Goal: Task Accomplishment & Management: Manage account settings

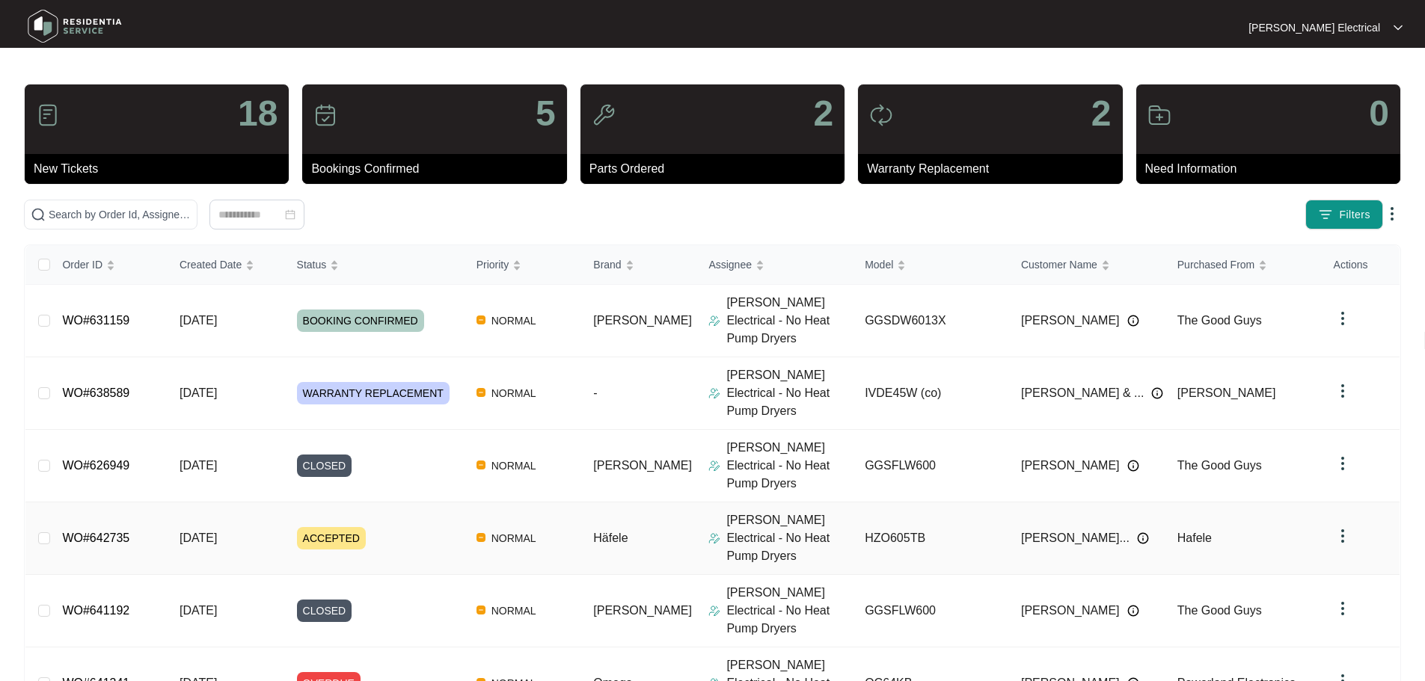
click at [320, 527] on span "ACCEPTED" at bounding box center [331, 538] width 69 height 22
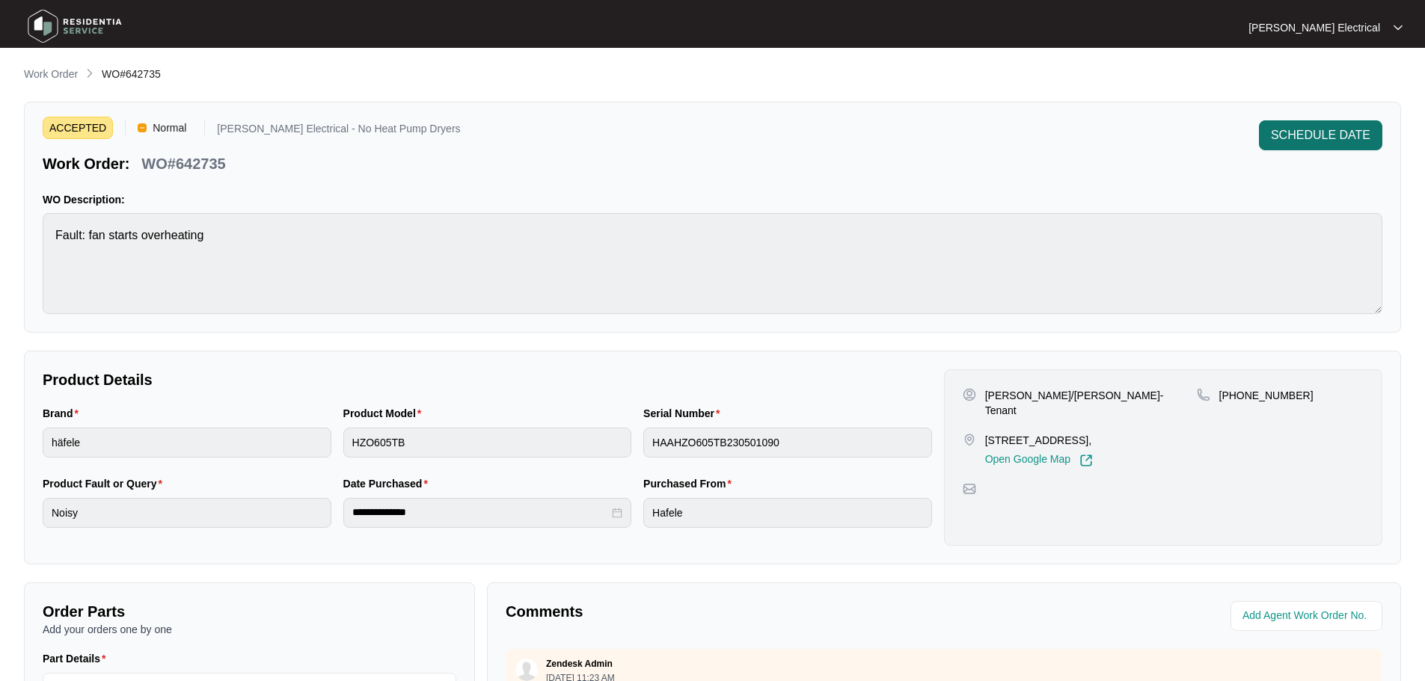
click at [1286, 134] on span "SCHEDULE DATE" at bounding box center [1320, 135] width 99 height 18
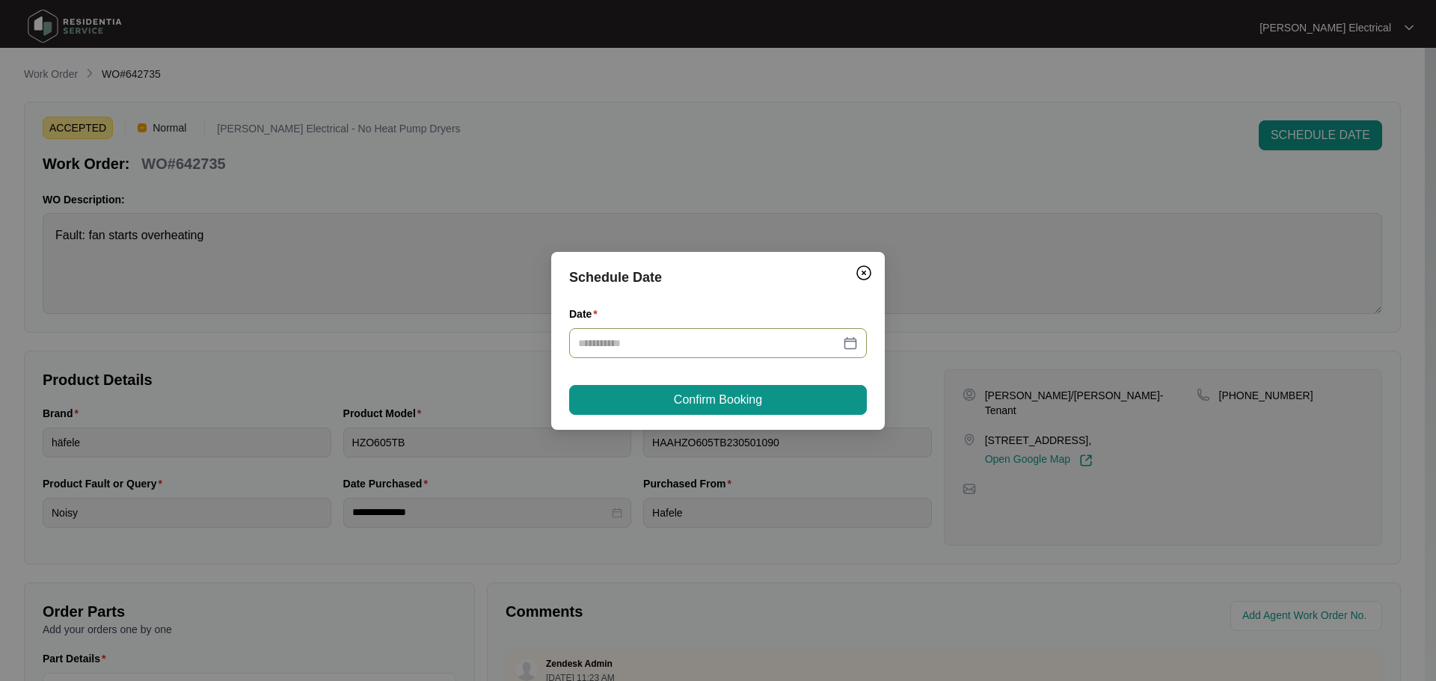
click at [850, 340] on div at bounding box center [718, 343] width 280 height 16
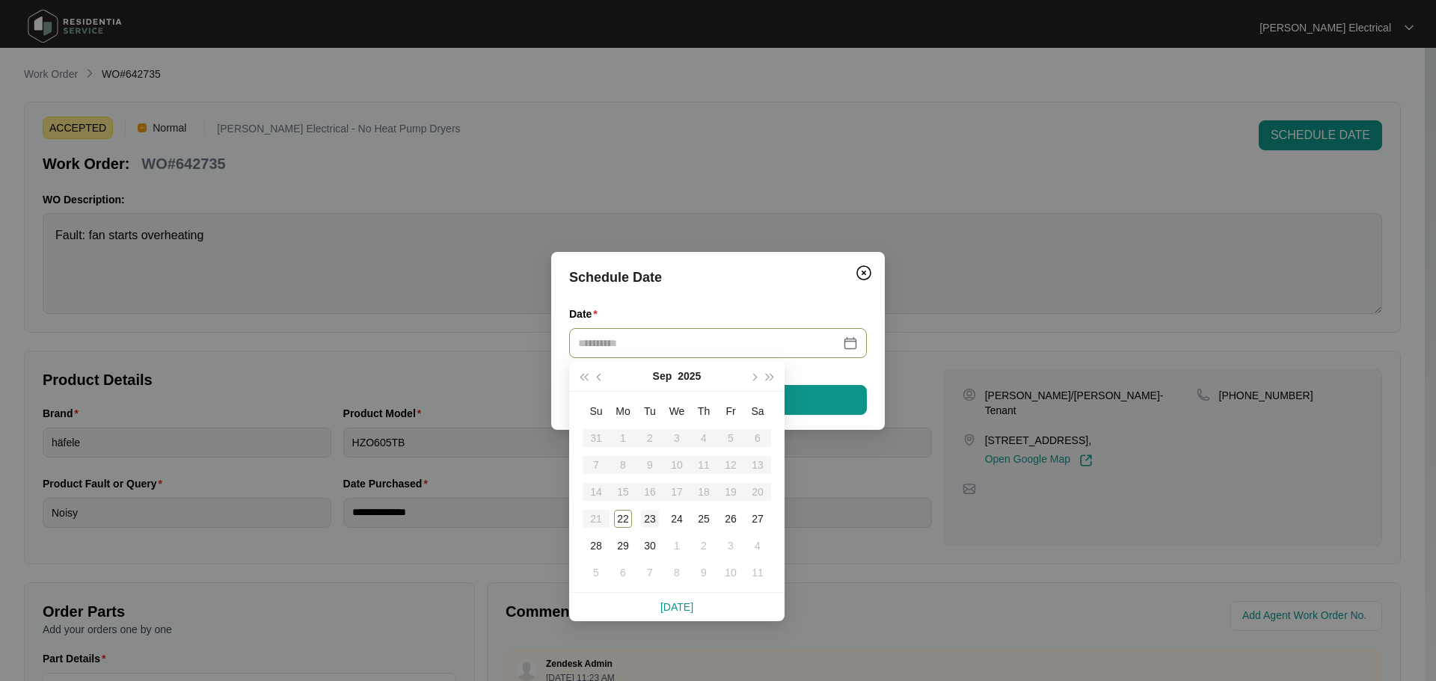
type input "**********"
click at [655, 518] on div "23" at bounding box center [650, 519] width 18 height 18
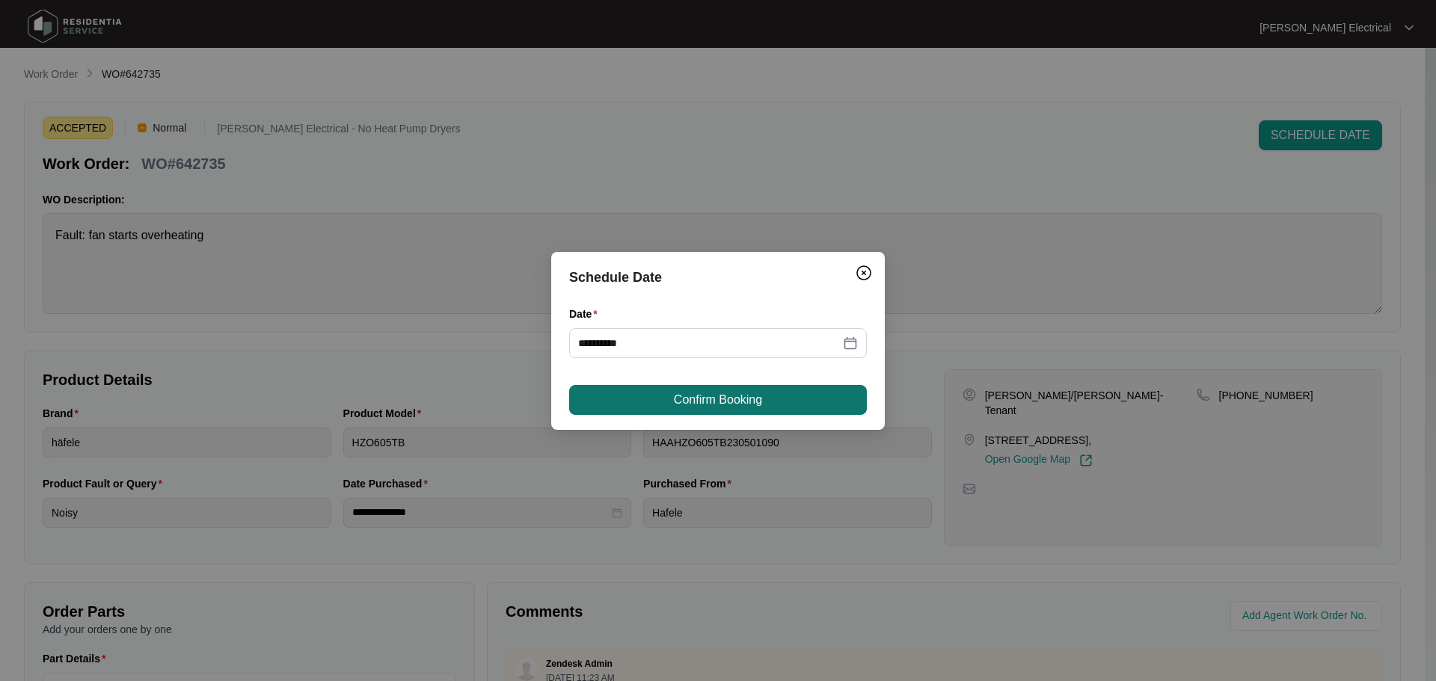
click at [693, 402] on span "Confirm Booking" at bounding box center [718, 400] width 88 height 18
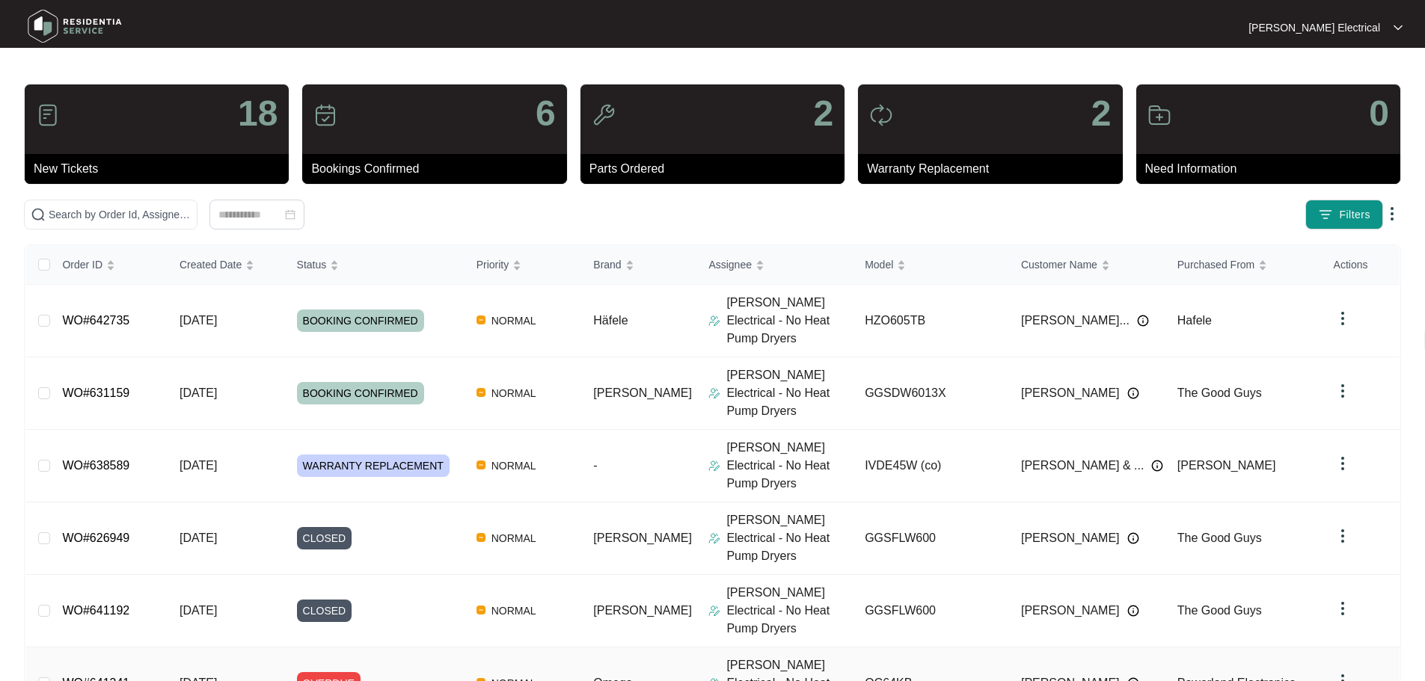
click at [342, 672] on span "OVERDUE" at bounding box center [329, 683] width 64 height 22
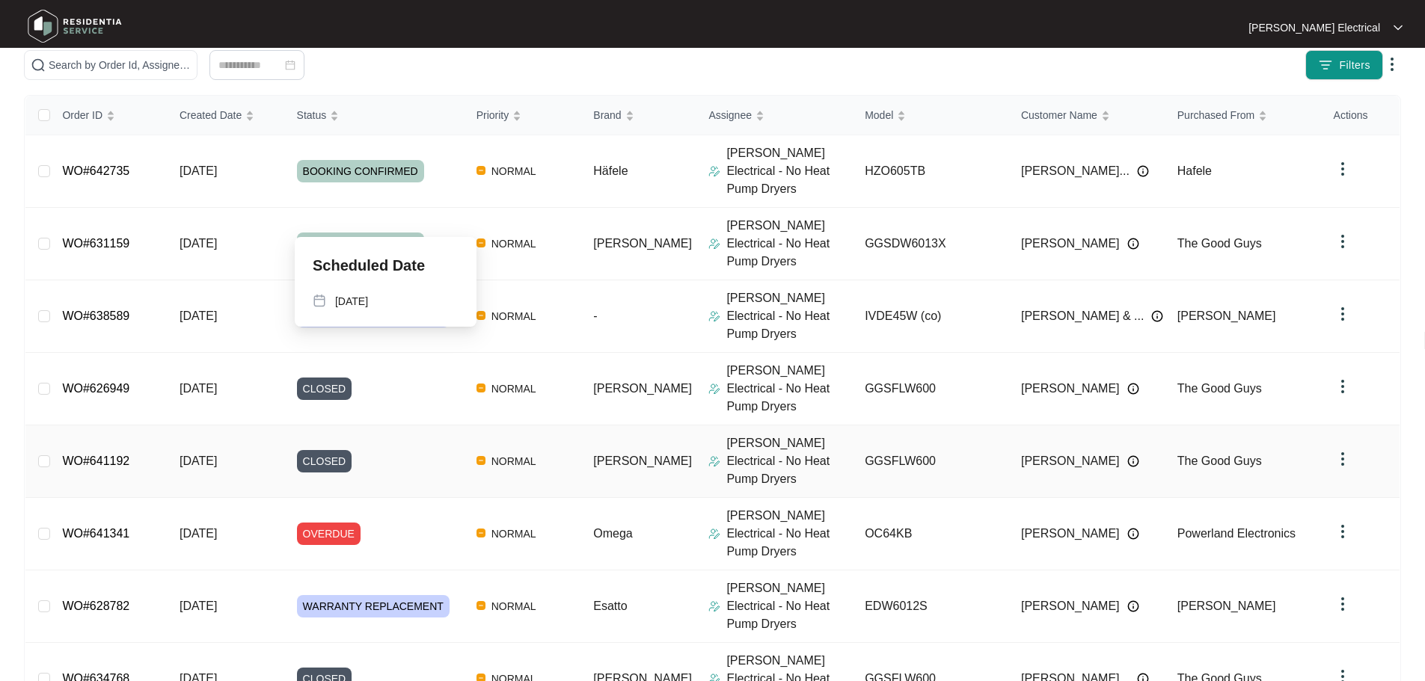
scroll to position [222, 0]
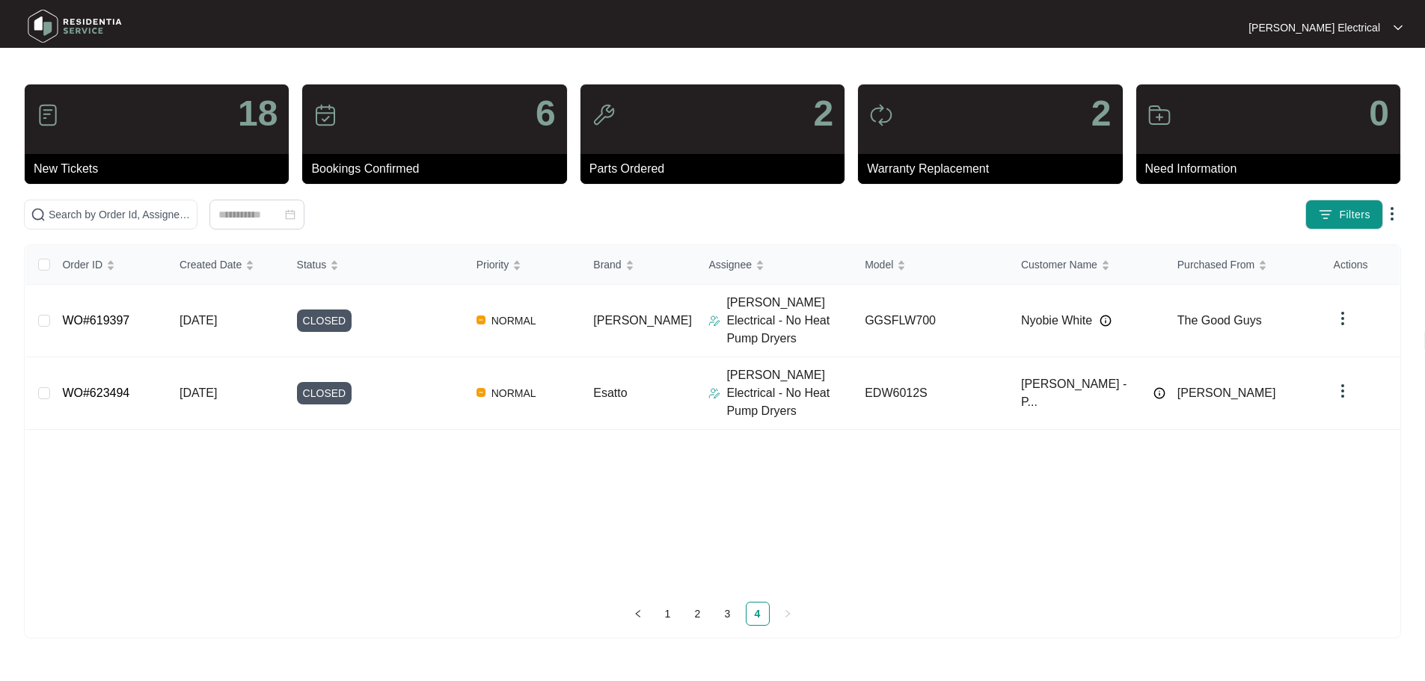
scroll to position [0, 0]
click at [672, 612] on link "1" at bounding box center [673, 614] width 22 height 22
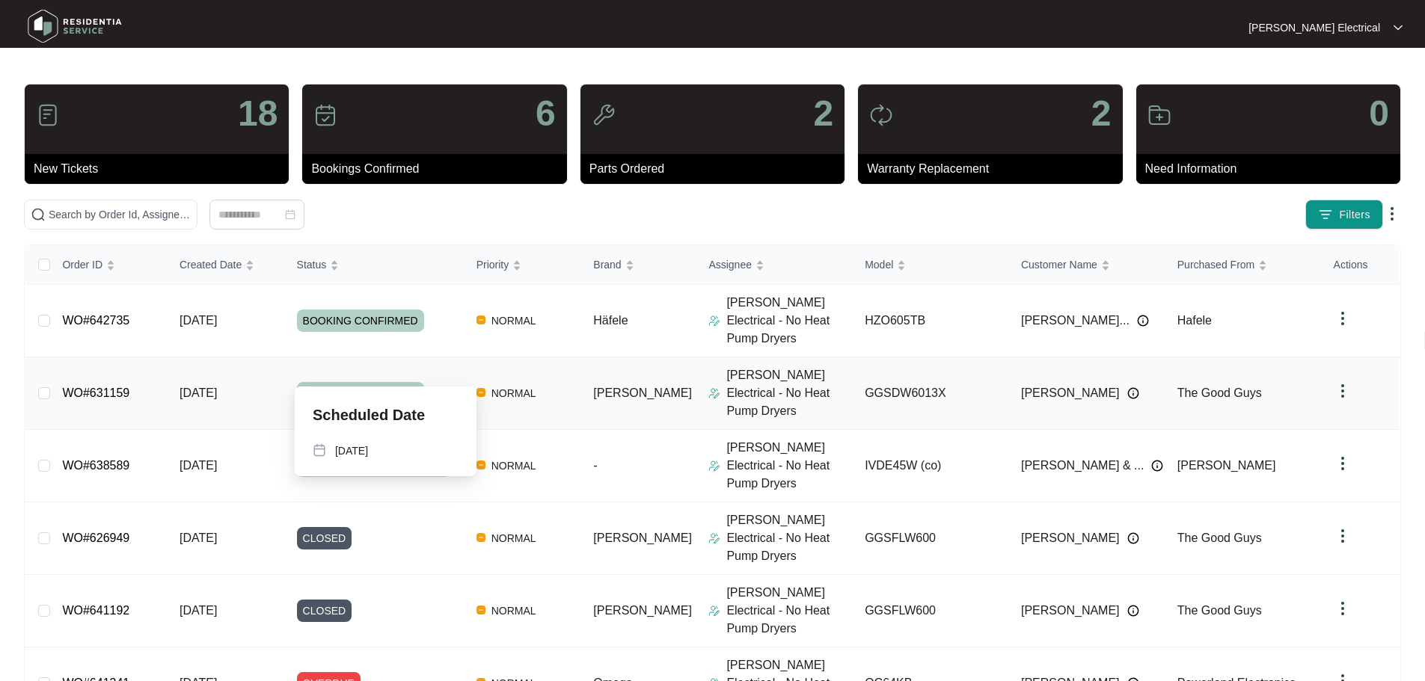
click at [328, 382] on span "BOOKING CONFIRMED" at bounding box center [360, 393] width 127 height 22
